Goal: Find specific page/section: Find specific page/section

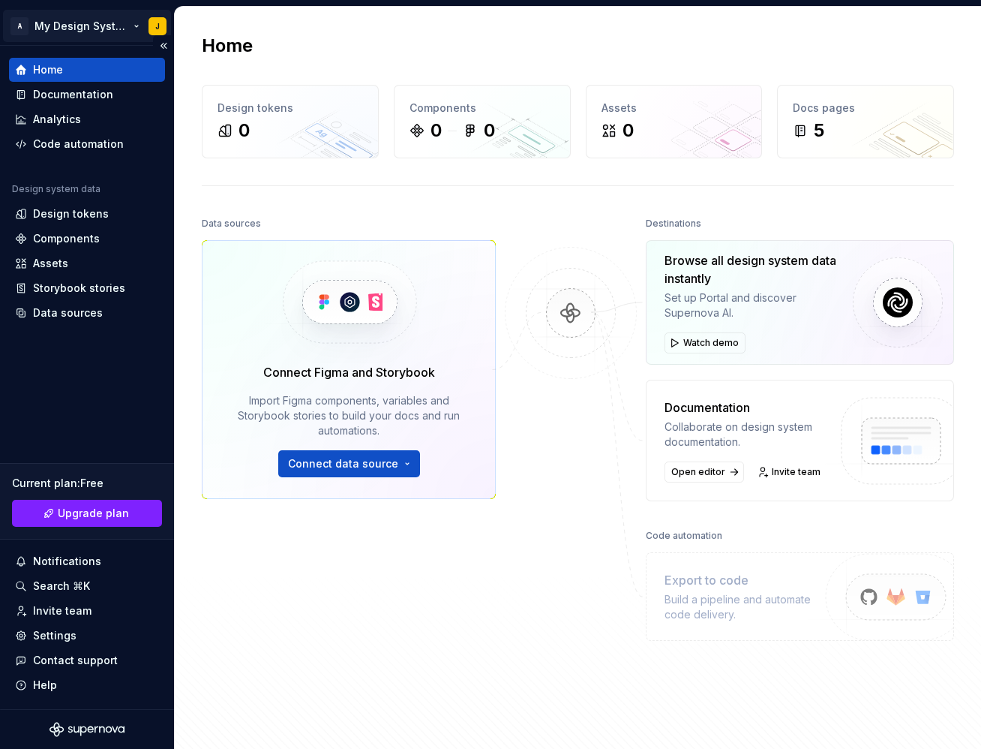
click at [83, 30] on html "A My Design System J Home Documentation Analytics Code automation Design system…" at bounding box center [490, 374] width 981 height 749
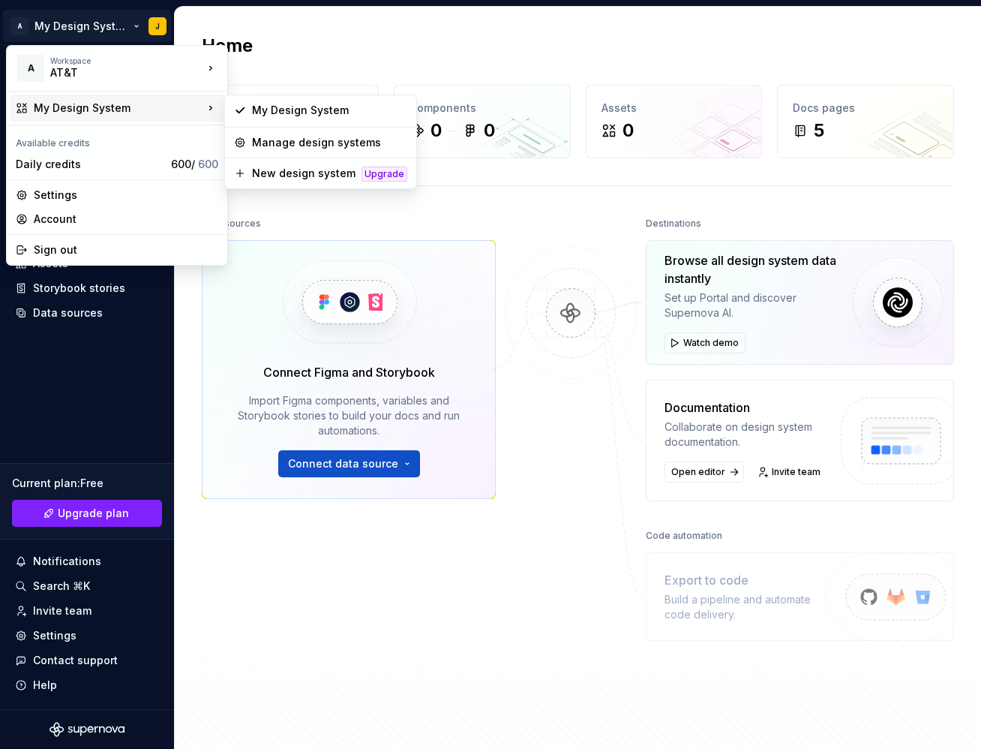
click at [281, 217] on html "A My Design System J Home Documentation Analytics Code automation Design system…" at bounding box center [490, 374] width 981 height 749
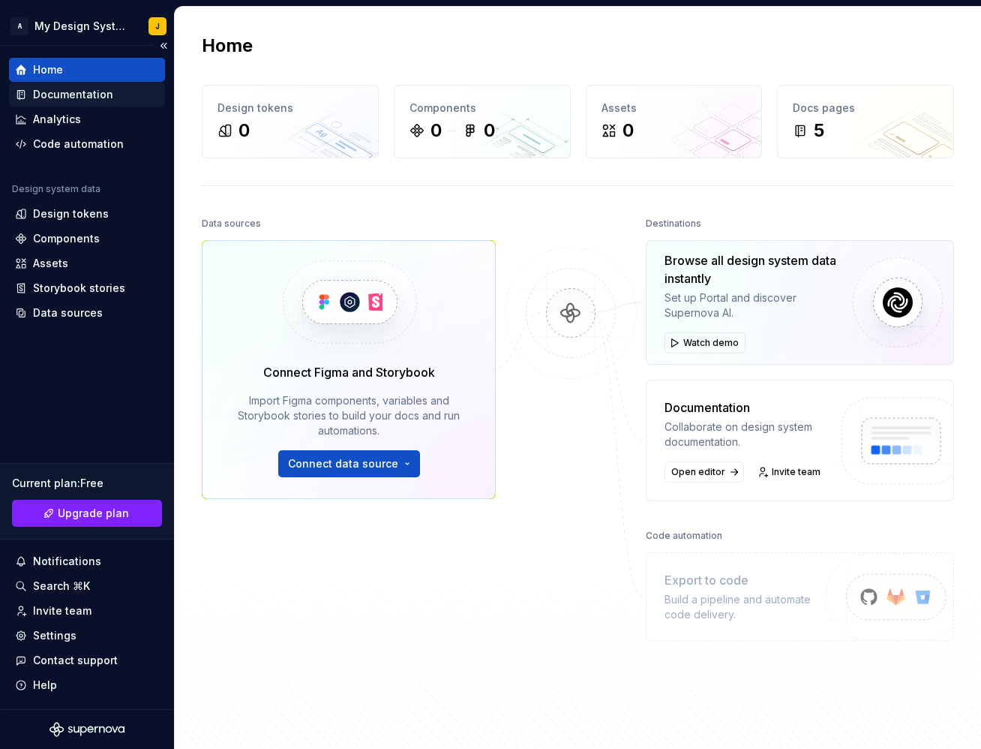
click at [84, 94] on div "Documentation" at bounding box center [73, 94] width 80 height 15
click at [114, 99] on div "Documentation" at bounding box center [87, 94] width 144 height 15
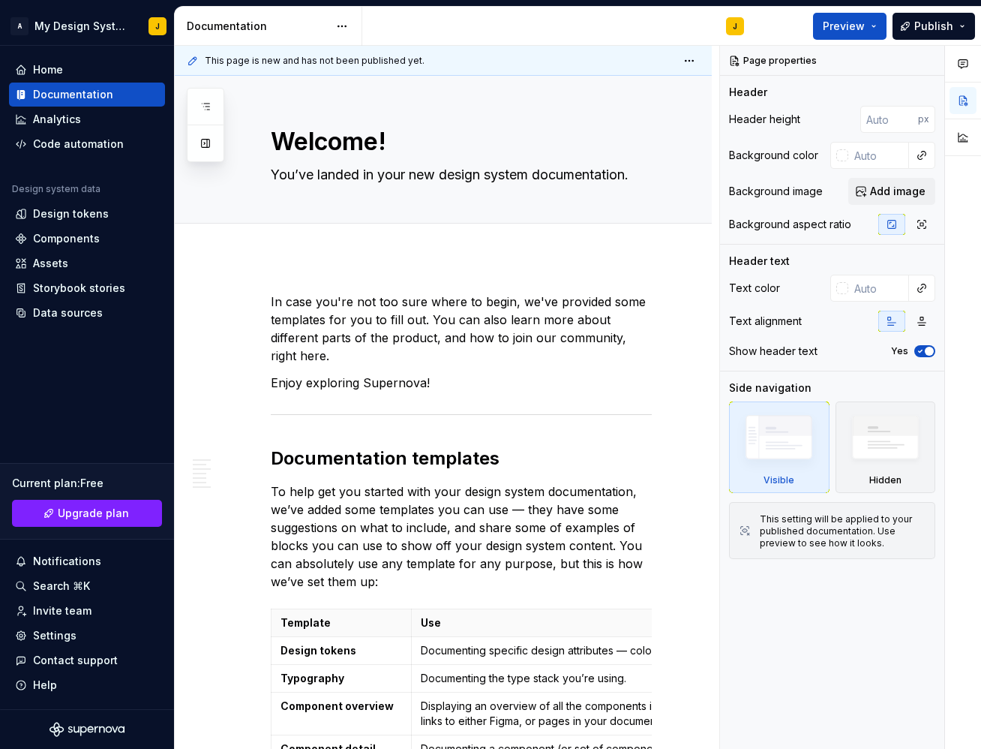
type textarea "*"
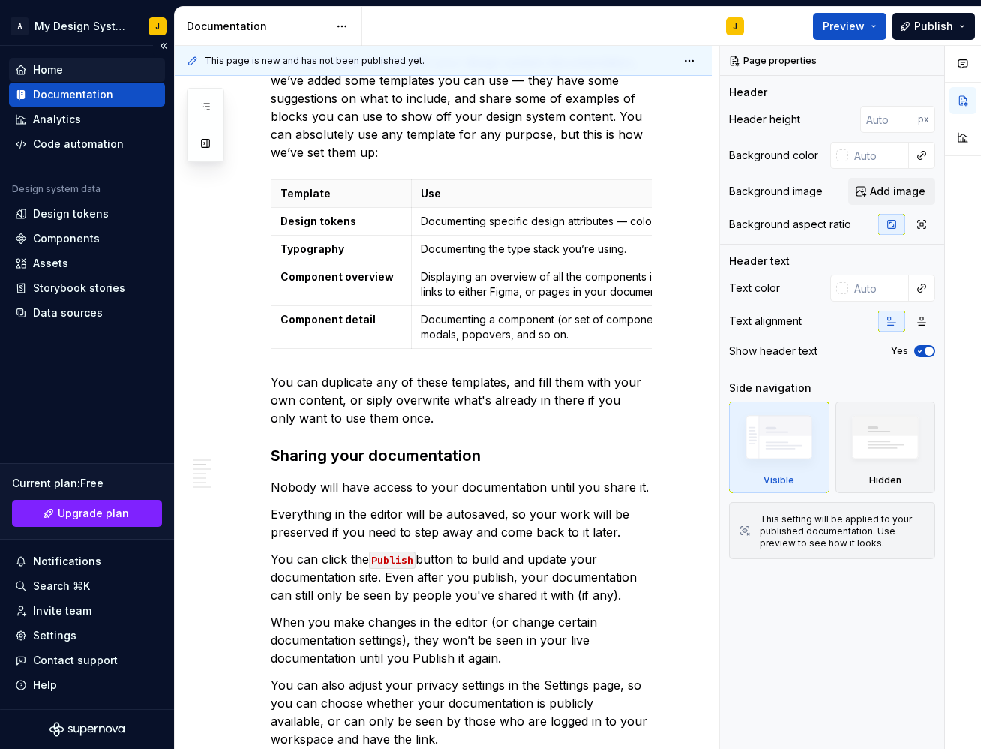
scroll to position [418, 0]
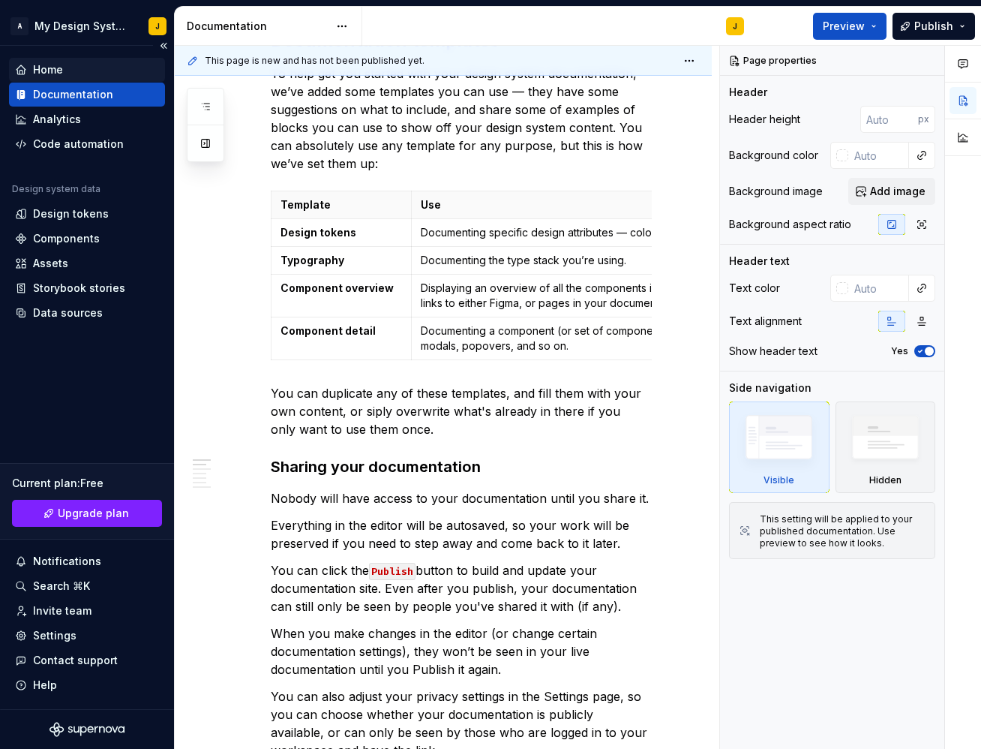
click at [59, 65] on div "Home" at bounding box center [48, 69] width 30 height 15
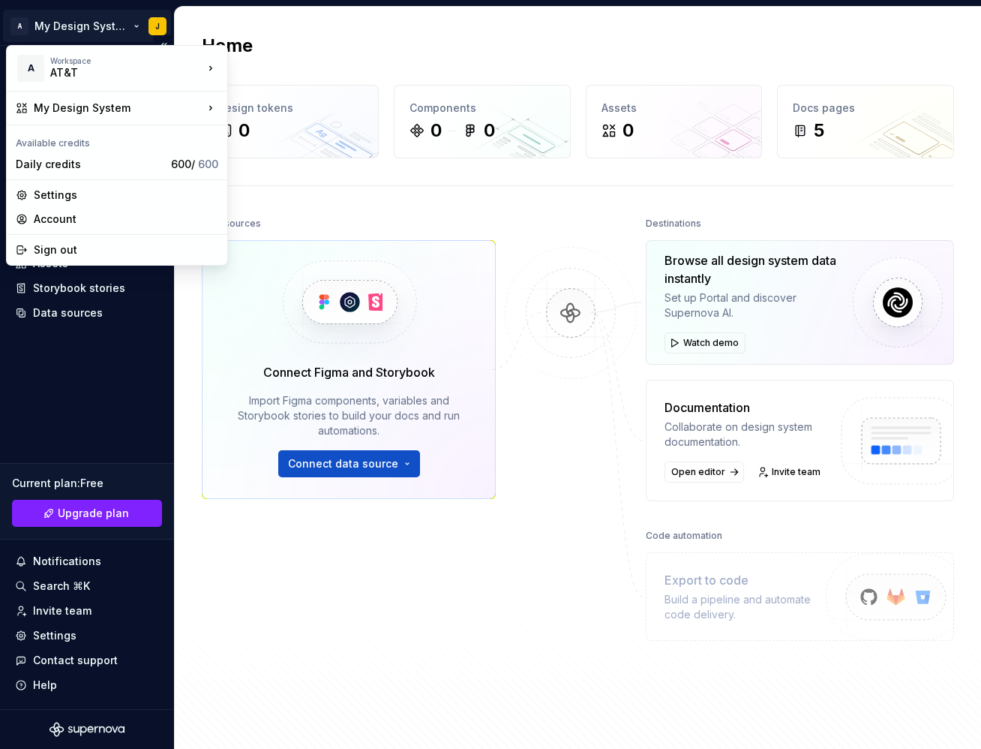
click at [68, 28] on html "A My Design System J Home Documentation Analytics Code automation Design system…" at bounding box center [490, 374] width 981 height 749
click at [130, 107] on div "My Design System" at bounding box center [119, 108] width 170 height 15
click at [368, 213] on html "A My Design System J Home Documentation Analytics Code automation Design system…" at bounding box center [490, 374] width 981 height 749
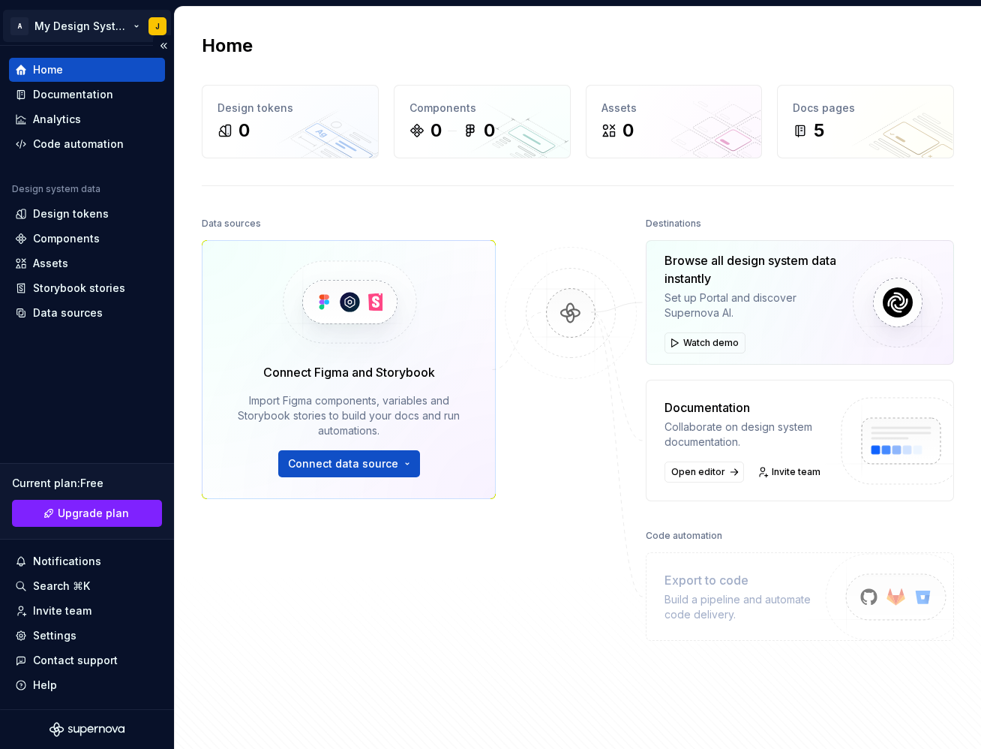
click at [105, 26] on html "A My Design System J Home Documentation Analytics Code automation Design system…" at bounding box center [490, 374] width 981 height 749
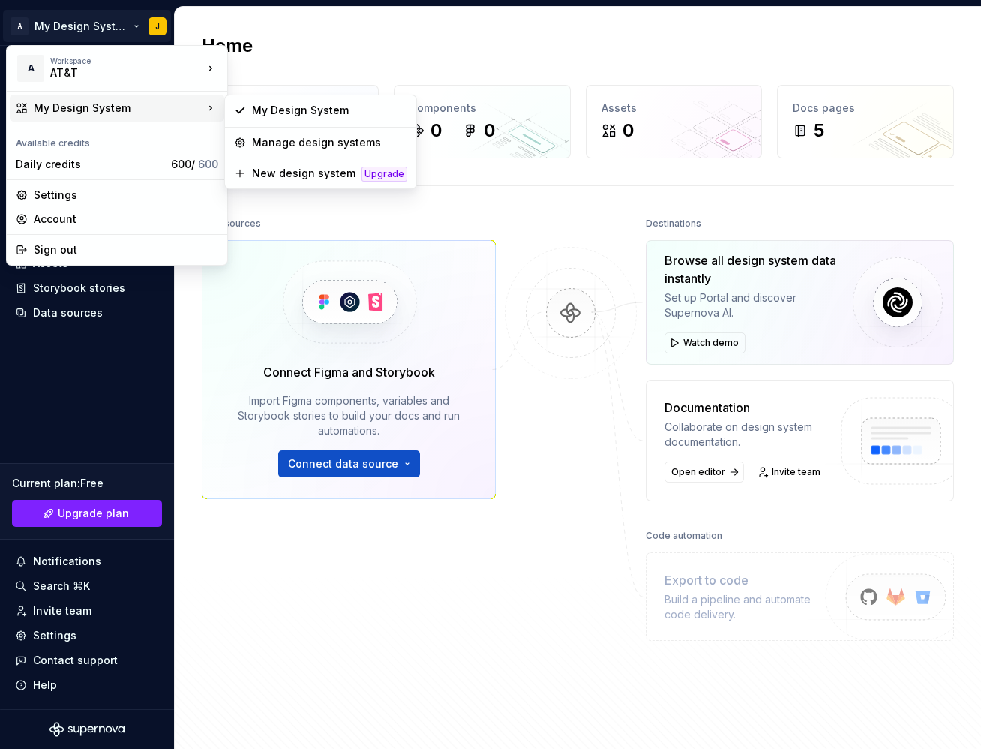
click at [212, 106] on icon at bounding box center [210, 108] width 15 height 15
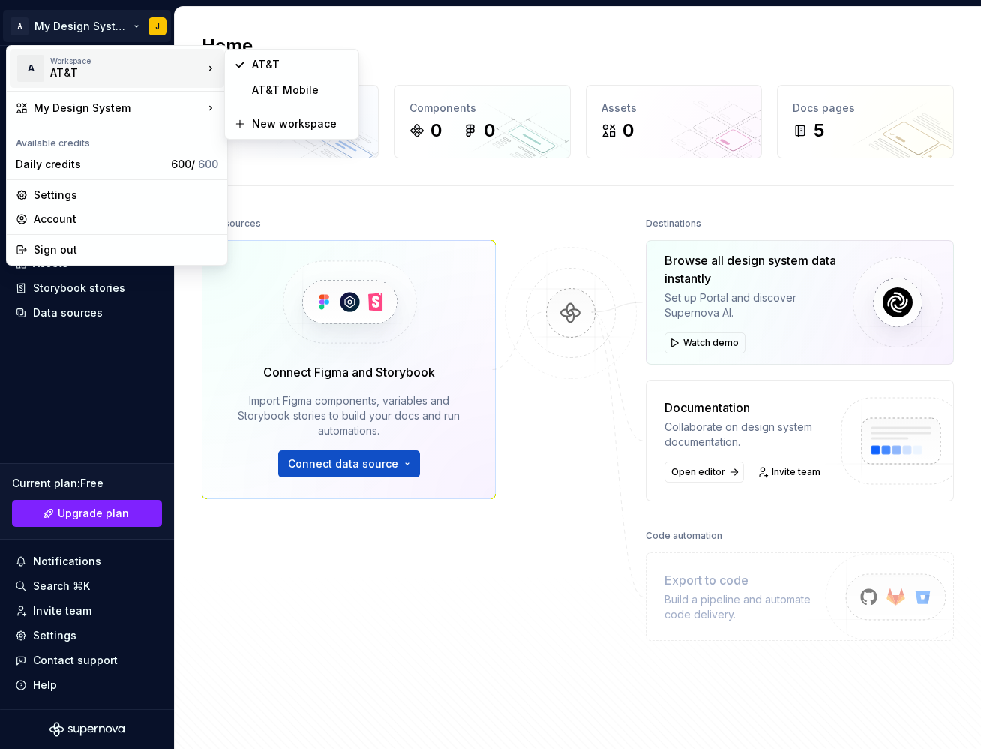
click at [125, 67] on div "AT&T" at bounding box center [114, 72] width 128 height 15
click at [269, 65] on div "AT&T" at bounding box center [301, 64] width 98 height 15
